Goal: Ask a question

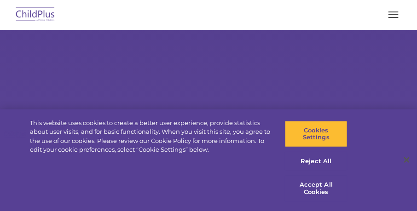
select select "MEDIUM"
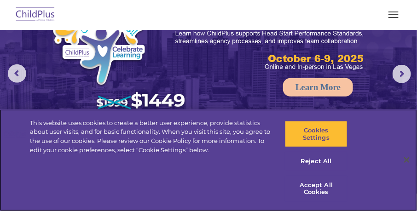
scroll to position [22, 0]
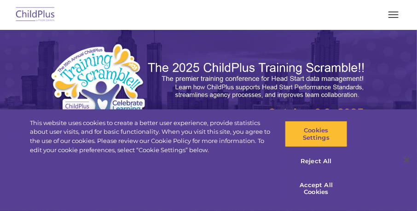
click at [394, 14] on span "button" at bounding box center [393, 14] width 10 height 1
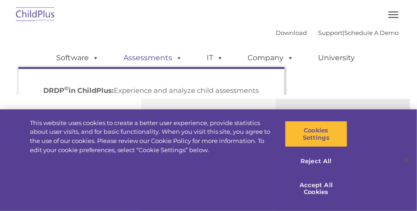
scroll to position [0, 0]
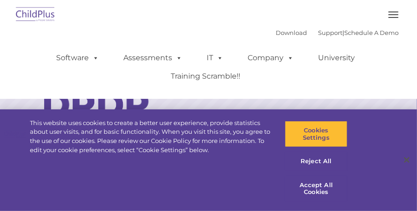
click at [395, 15] on span "button" at bounding box center [393, 14] width 10 height 1
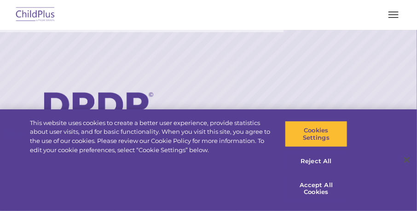
click at [395, 15] on span "button" at bounding box center [393, 14] width 10 height 1
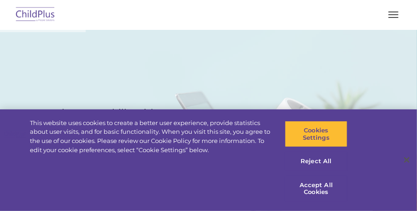
click at [395, 15] on span "button" at bounding box center [393, 14] width 10 height 1
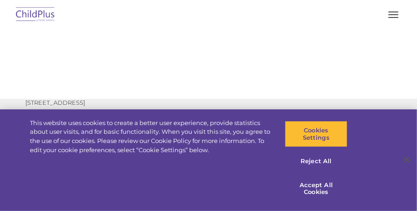
scroll to position [1277, 0]
click at [190, 13] on div at bounding box center [208, 15] width 380 height 22
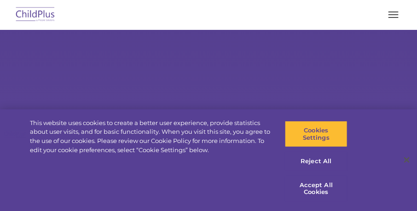
scroll to position [1275, 0]
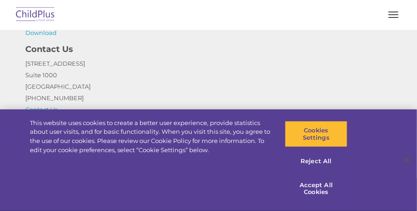
select select "MEDIUM"
